Goal: Information Seeking & Learning: Learn about a topic

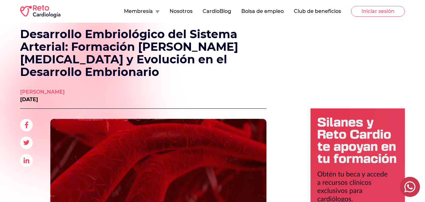
scroll to position [18, 0]
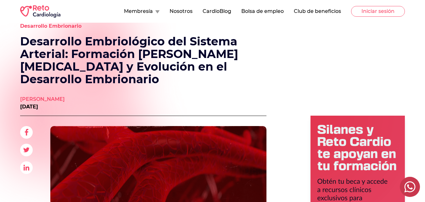
drag, startPoint x: 93, startPoint y: 85, endPoint x: 37, endPoint y: 87, distance: 55.5
click at [38, 95] on p "[PERSON_NAME]" at bounding box center [42, 99] width 45 height 8
click at [30, 95] on p "[PERSON_NAME]" at bounding box center [42, 99] width 45 height 8
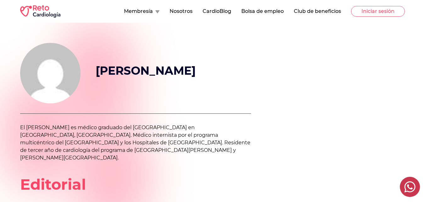
click at [81, 84] on div "[PERSON_NAME]" at bounding box center [135, 78] width 231 height 71
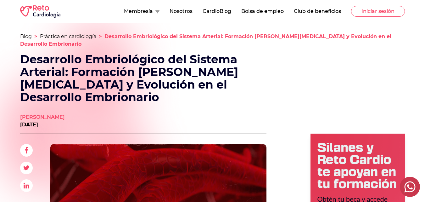
drag, startPoint x: 30, startPoint y: 97, endPoint x: 82, endPoint y: 105, distance: 52.4
copy p "[PERSON_NAME]"
